Goal: Task Accomplishment & Management: Manage account settings

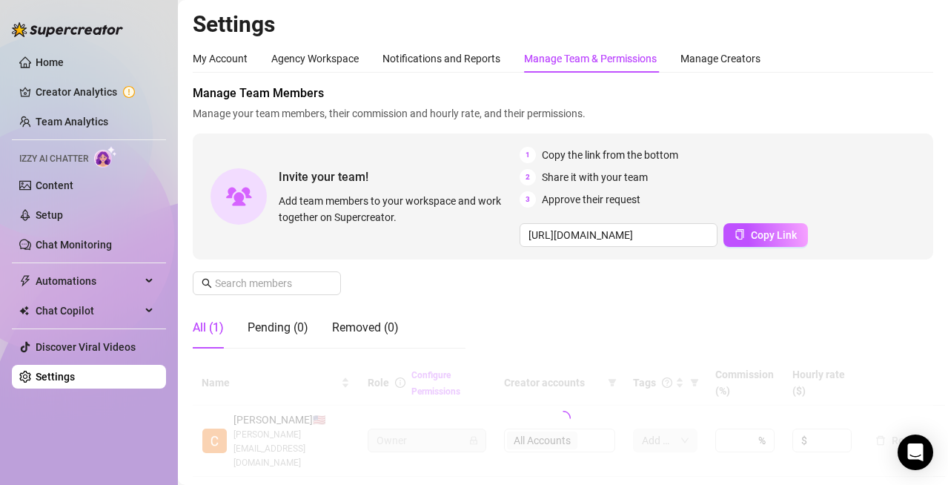
click at [595, 61] on div "Manage Team & Permissions" at bounding box center [590, 58] width 133 height 16
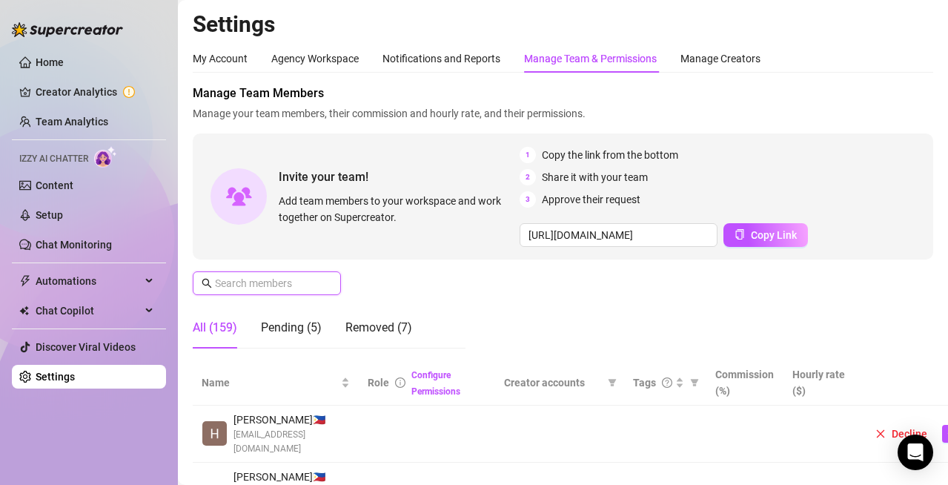
click at [299, 279] on input "text" at bounding box center [267, 283] width 105 height 16
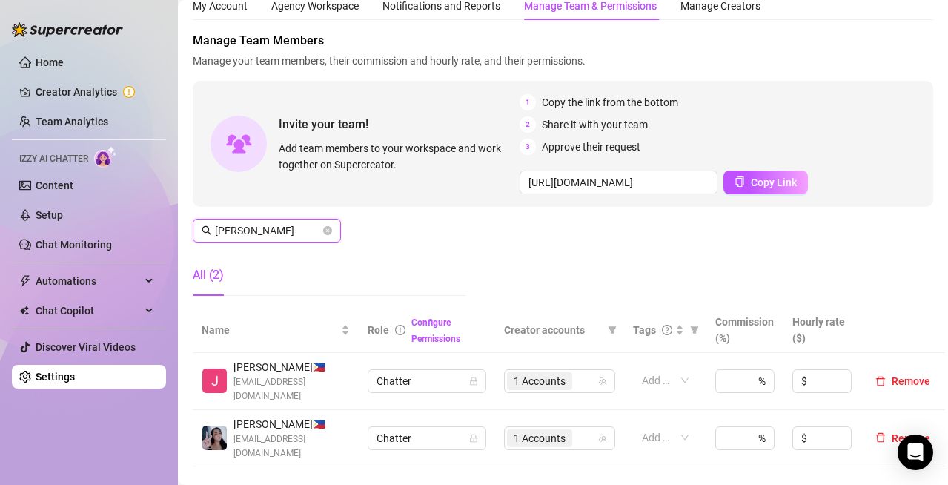
scroll to position [148, 0]
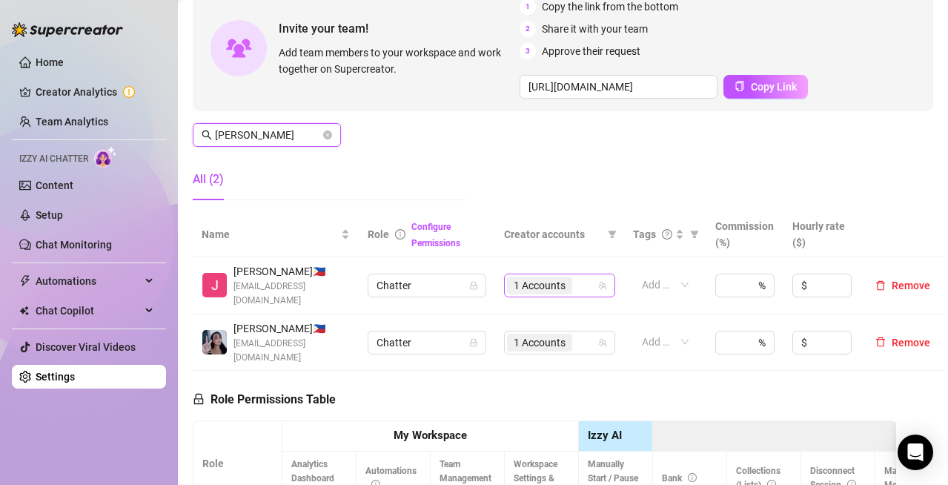
click at [589, 278] on div "1 Accounts" at bounding box center [552, 285] width 90 height 21
type input "[PERSON_NAME]"
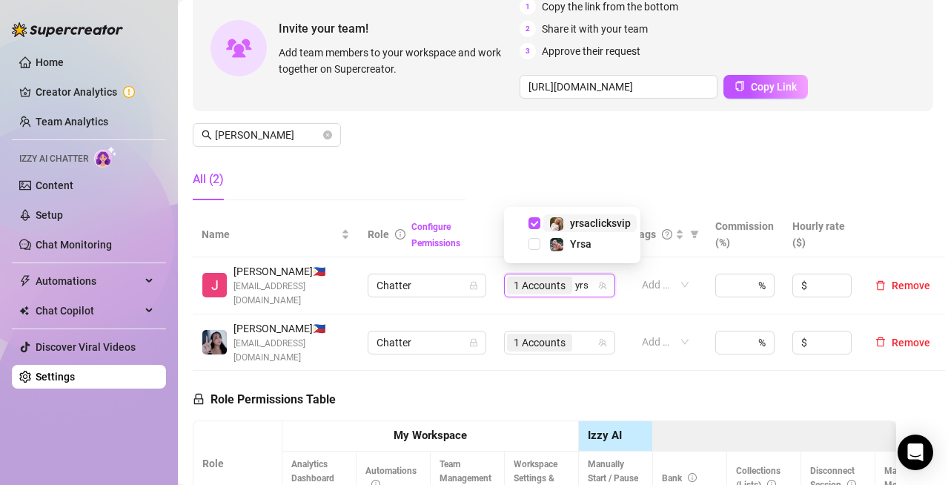
type input "yrsa"
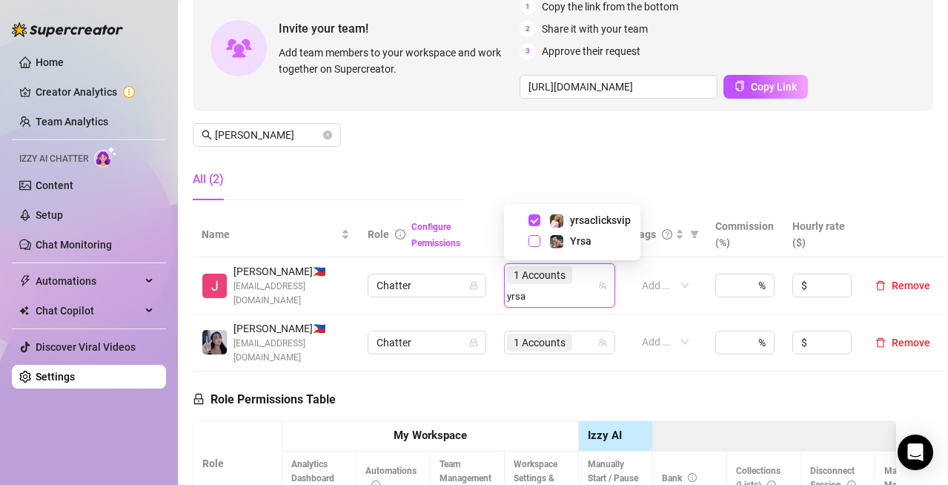
click at [533, 237] on span "Select tree node" at bounding box center [535, 241] width 12 height 12
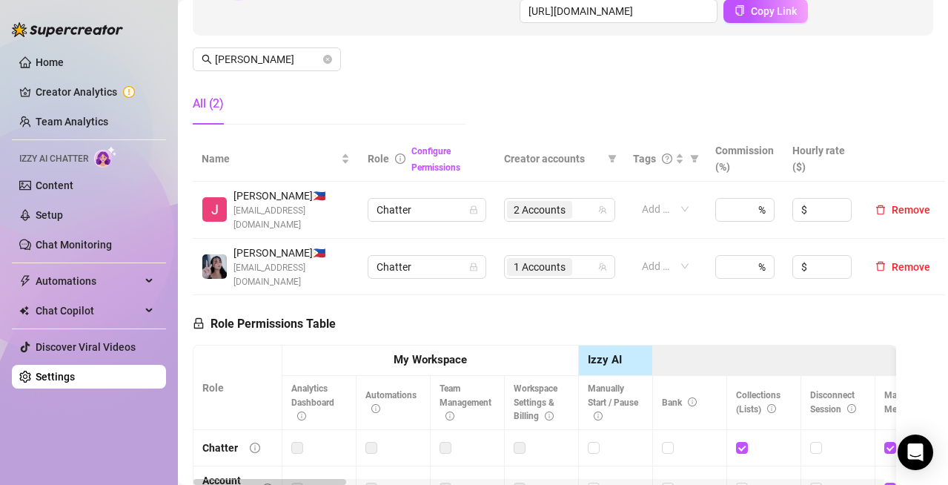
scroll to position [222, 0]
click at [580, 258] on div "1 Accounts" at bounding box center [552, 268] width 90 height 21
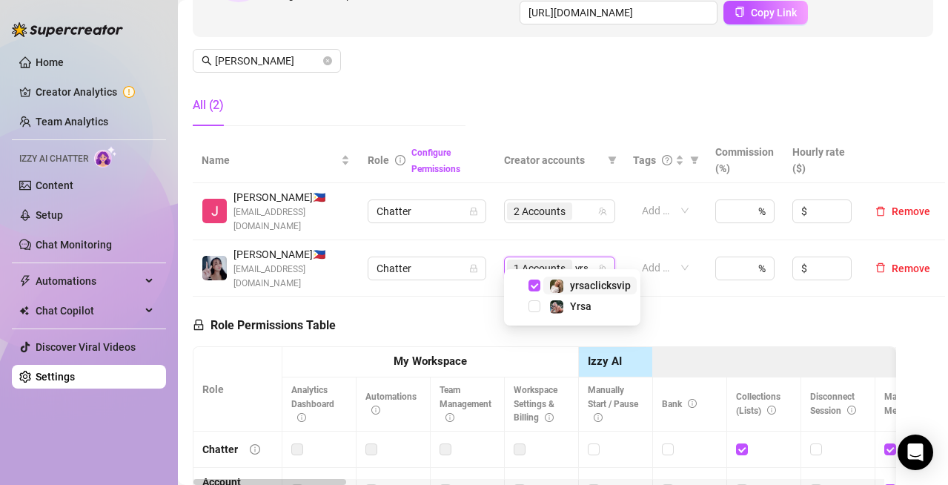
type input "yrsa"
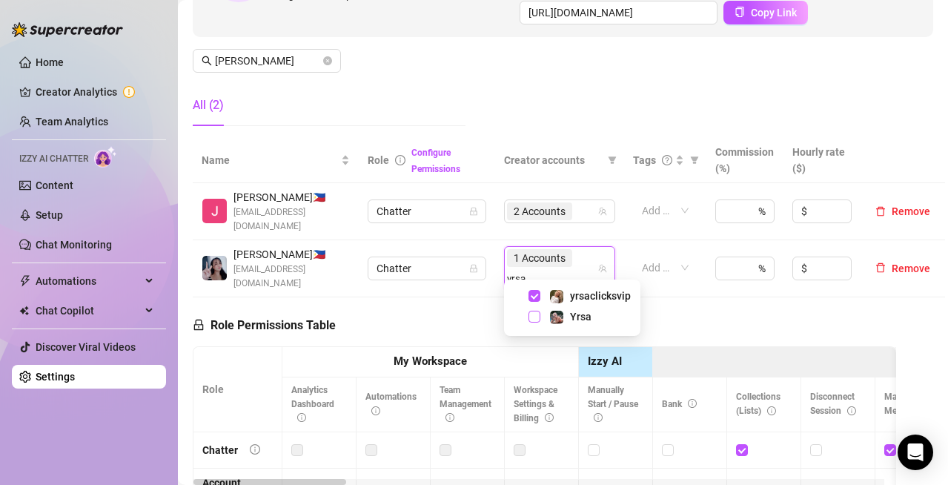
click at [536, 317] on span "Select tree node" at bounding box center [535, 317] width 12 height 12
